Goal: Find specific page/section: Find specific page/section

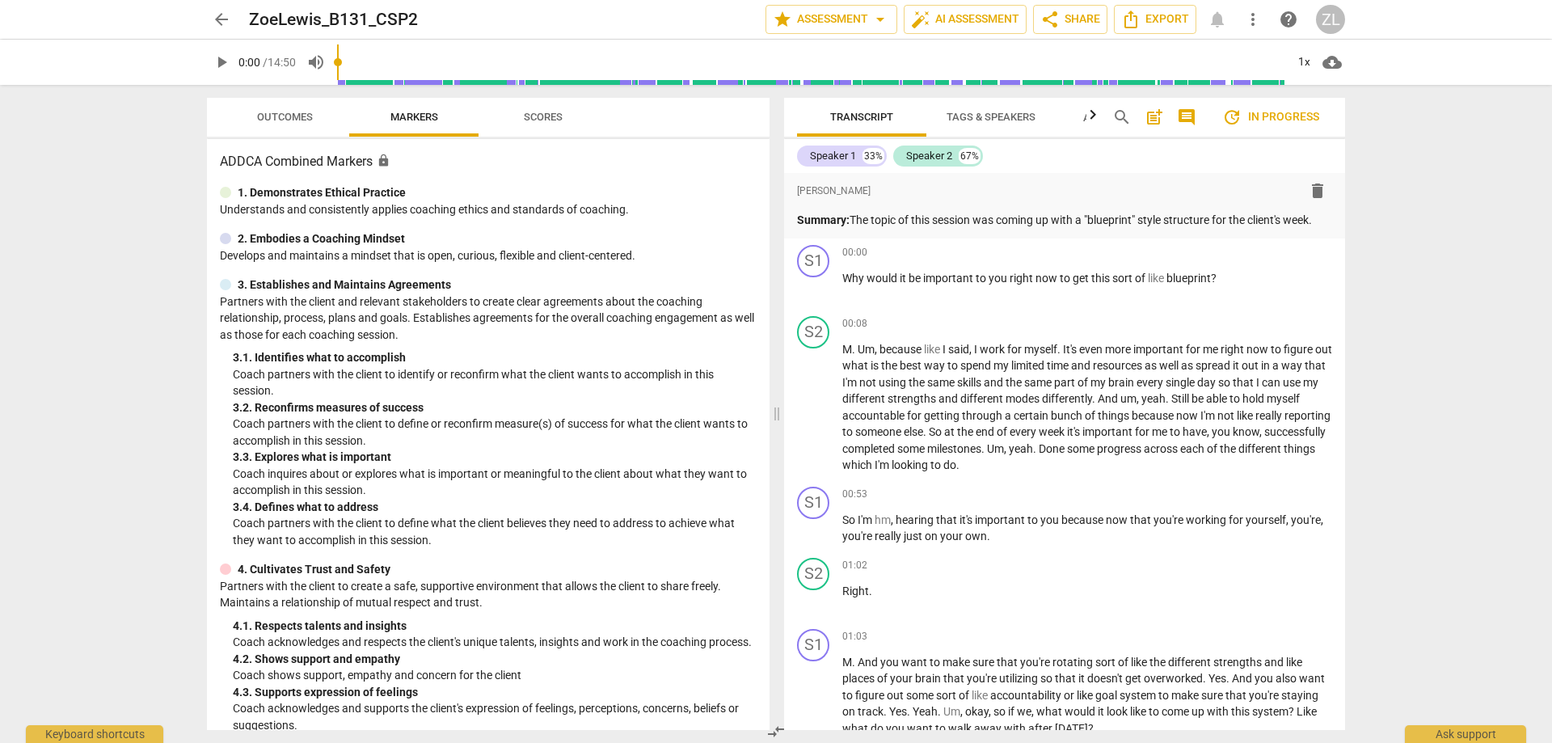
click at [231, 22] on span "arrow_back" at bounding box center [221, 19] width 29 height 19
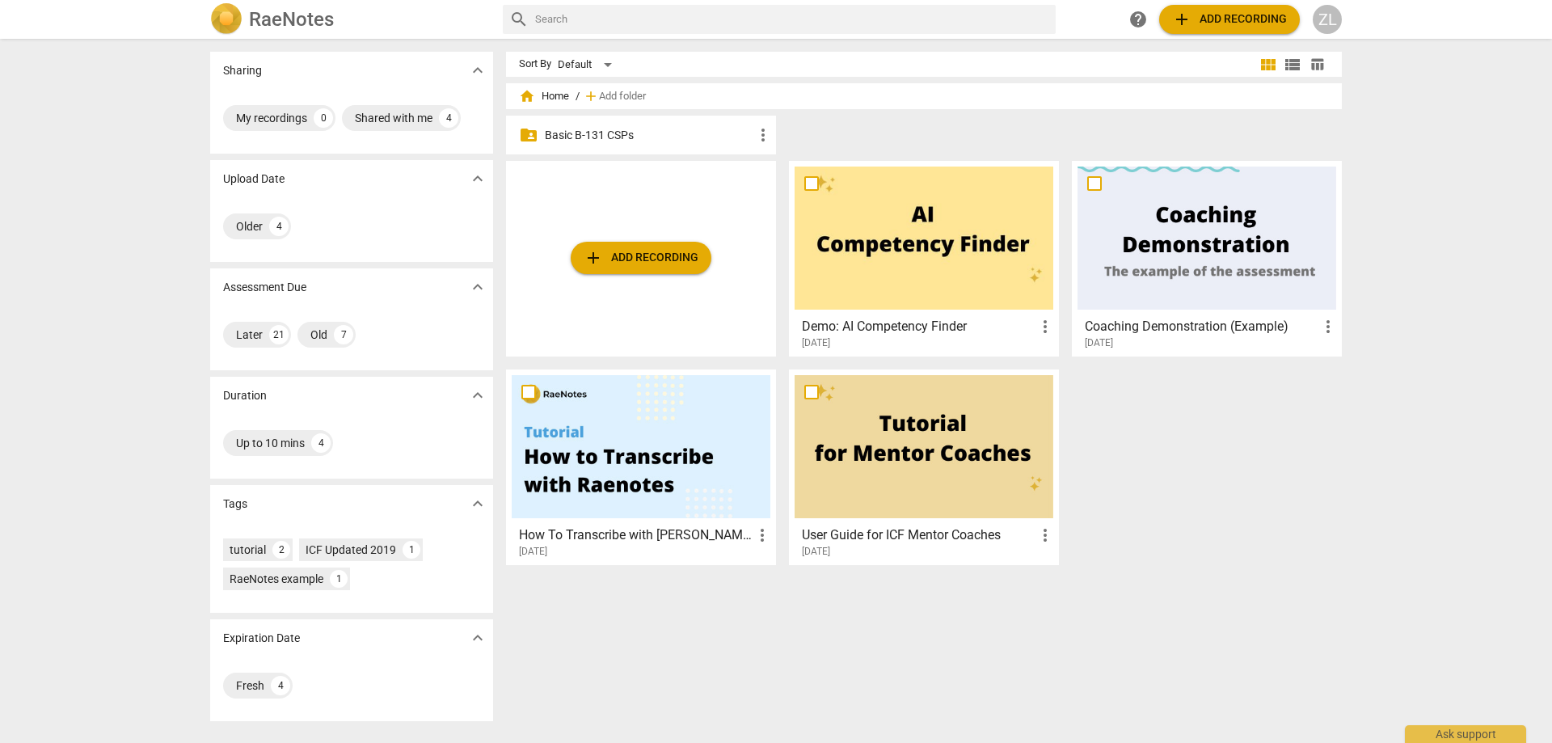
click at [689, 130] on p "Basic B-131 CSPs" at bounding box center [649, 135] width 209 height 17
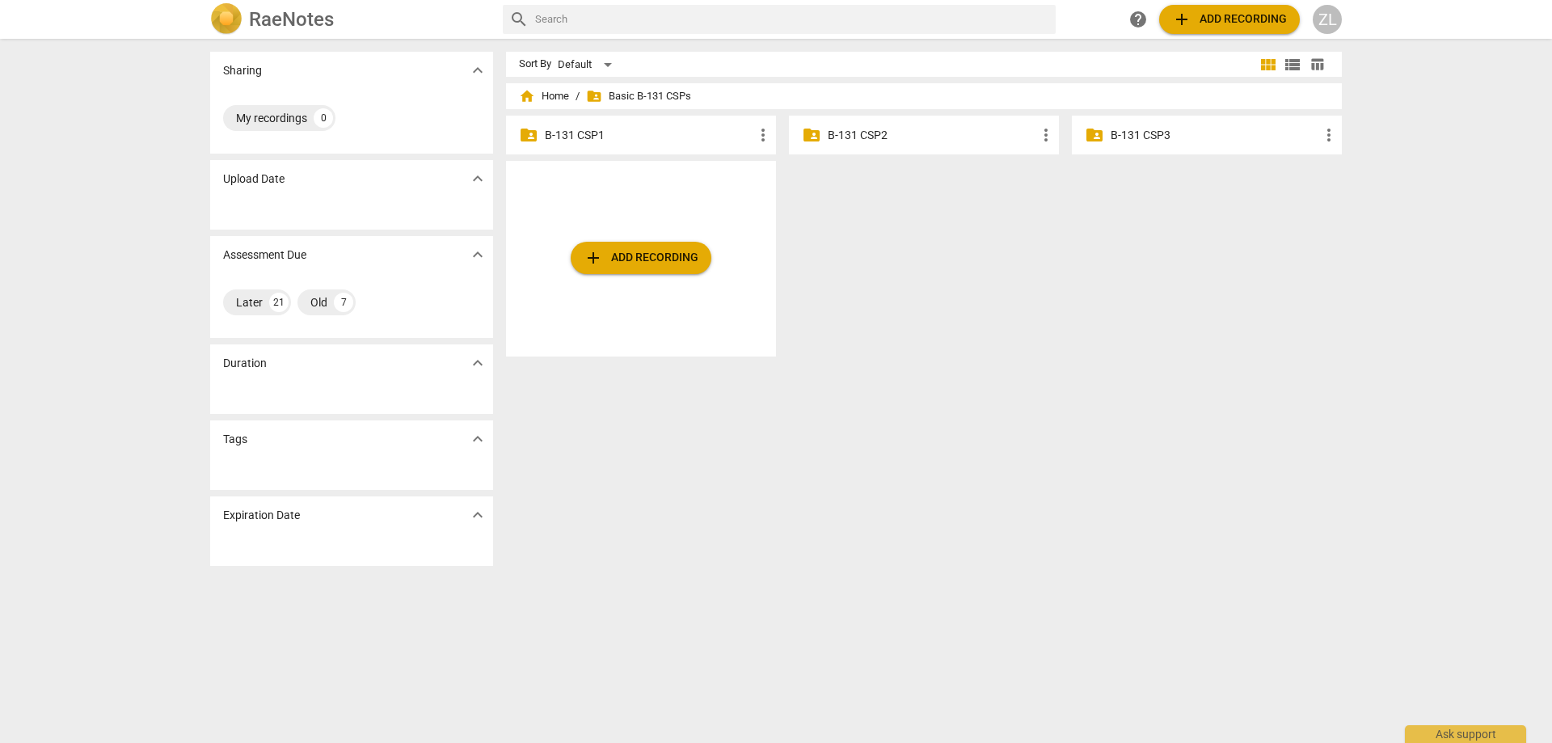
click at [864, 129] on p "B-131 CSP2" at bounding box center [932, 135] width 209 height 17
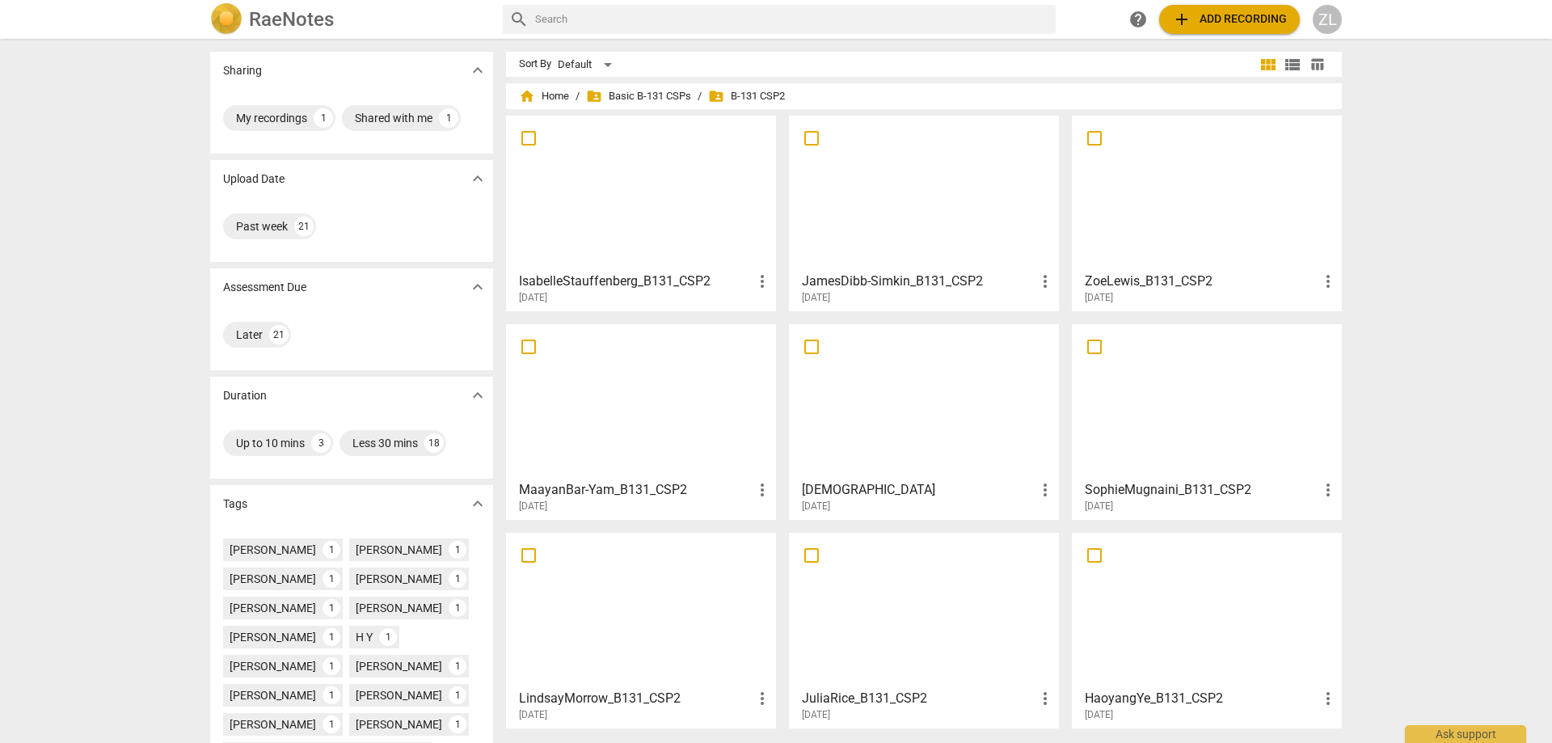
click at [670, 191] on div at bounding box center [641, 192] width 259 height 143
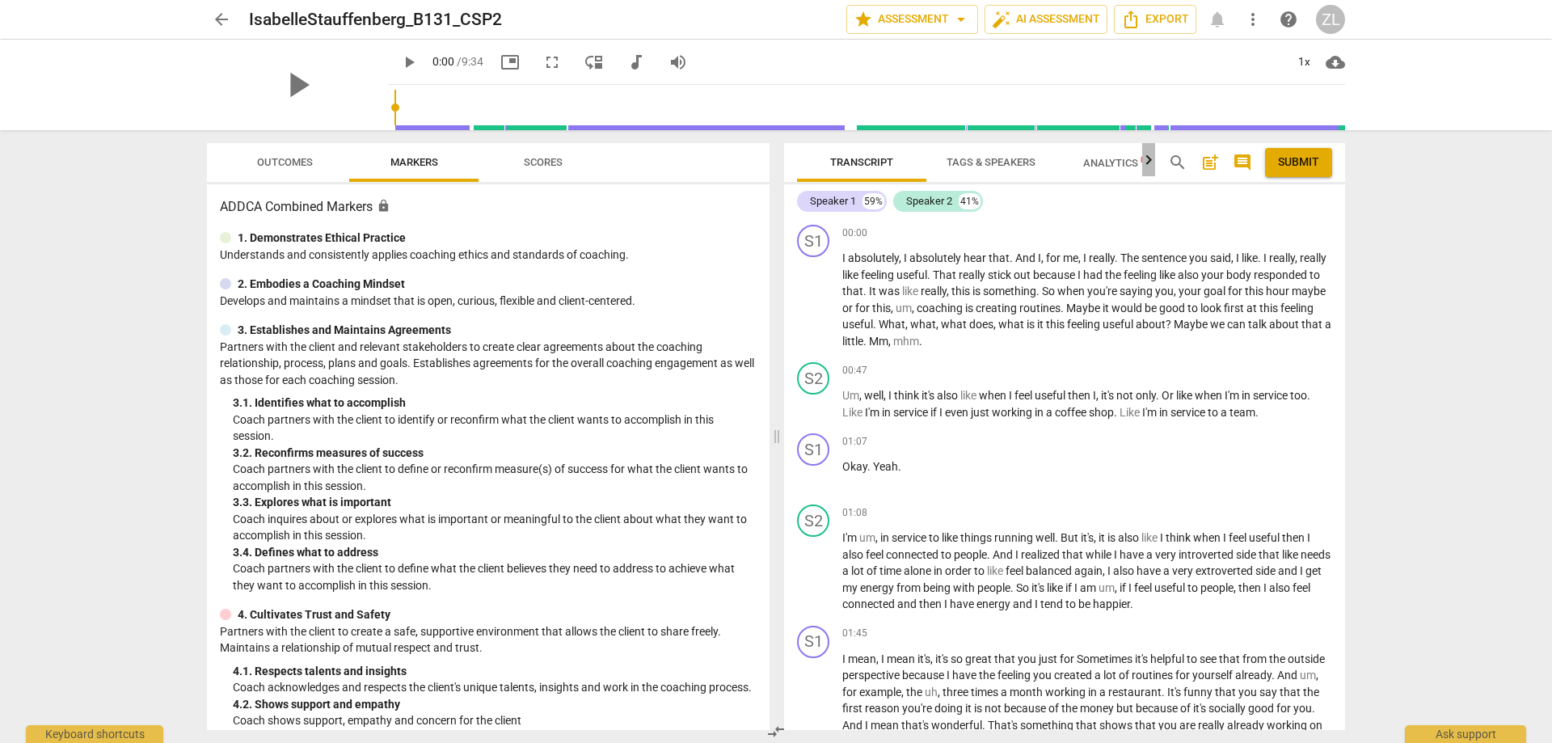
click at [1144, 162] on icon "button" at bounding box center [1148, 159] width 19 height 19
click at [1104, 163] on span "New" at bounding box center [1107, 159] width 18 height 9
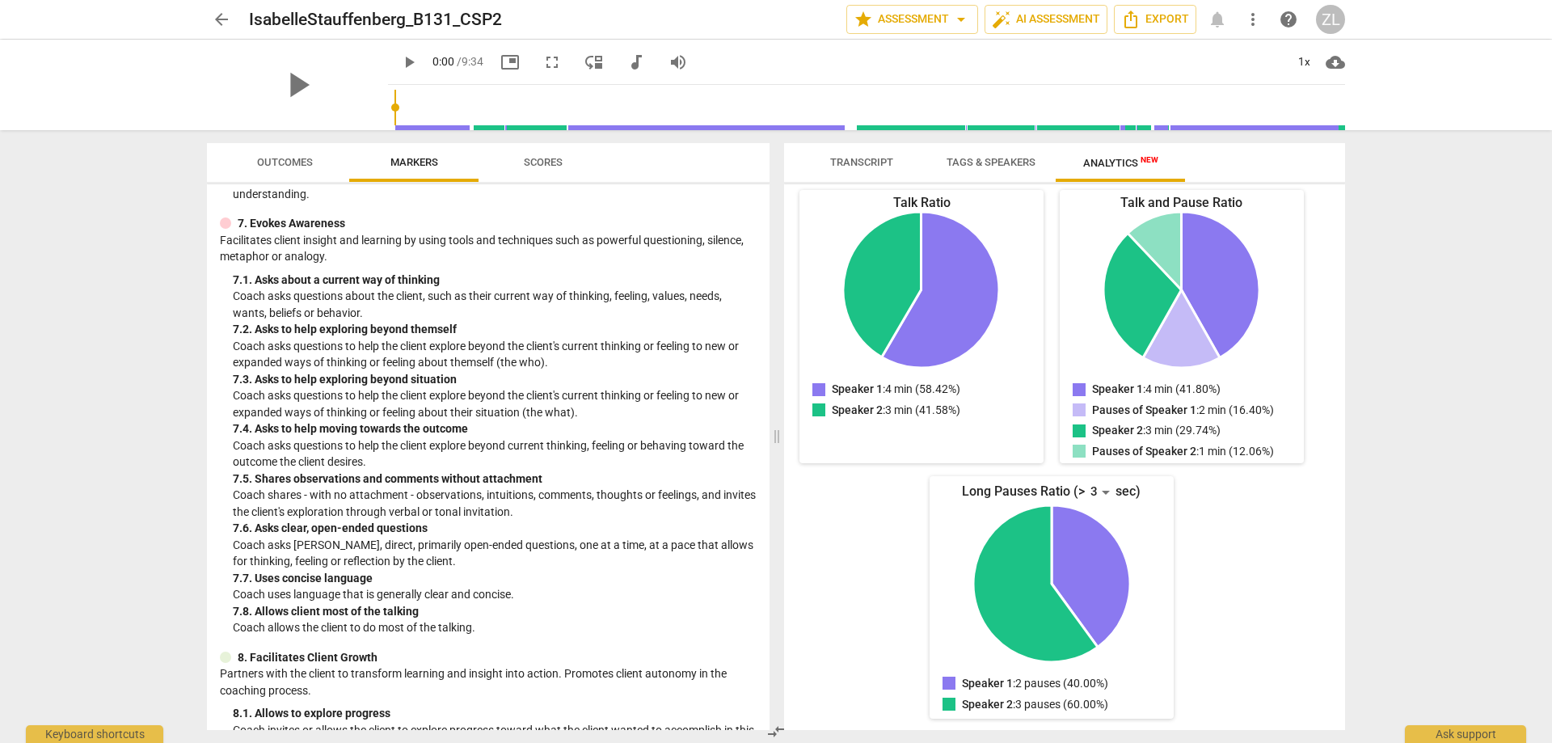
scroll to position [1212, 0]
type input "86"
click at [520, 112] on input "range" at bounding box center [869, 108] width 950 height 52
